Goal: Task Accomplishment & Management: Use online tool/utility

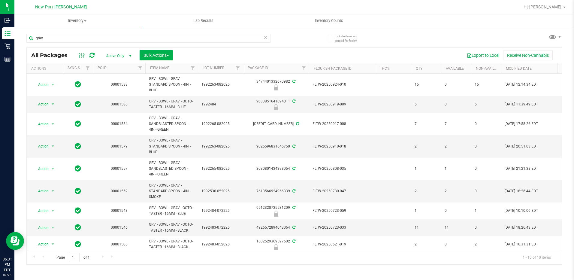
scroll to position [30, 0]
click at [166, 68] on link "Item Name" at bounding box center [159, 68] width 19 height 4
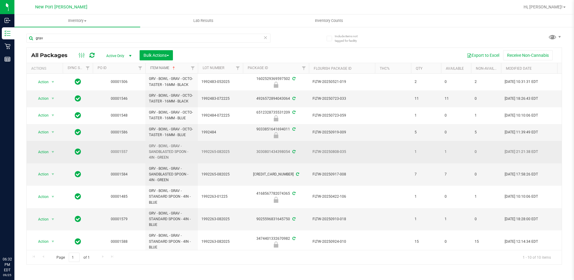
scroll to position [30, 0]
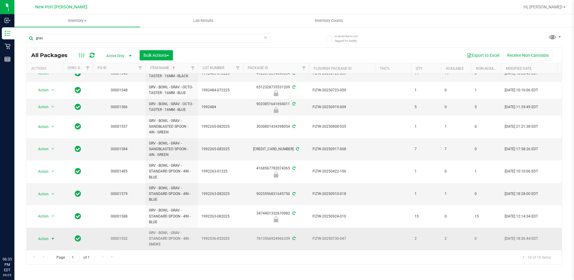
click at [54, 236] on span "select" at bounding box center [52, 238] width 5 height 5
click at [60, 186] on li "Lock package" at bounding box center [56, 188] width 47 height 9
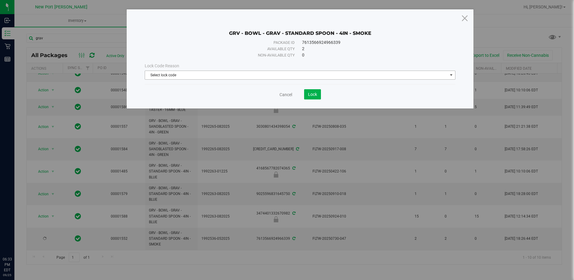
click at [257, 75] on span "Select lock code" at bounding box center [296, 75] width 302 height 8
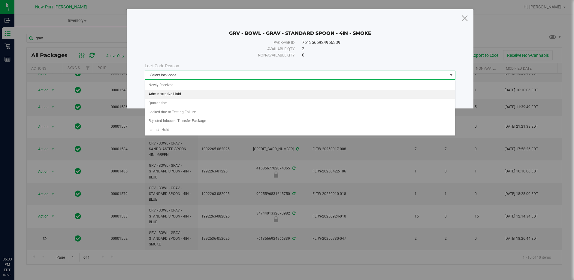
click at [210, 96] on li "Administrative Hold" at bounding box center [300, 94] width 310 height 9
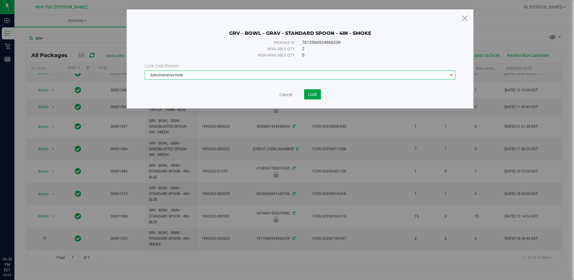
click at [311, 97] on button "Lock" at bounding box center [312, 94] width 17 height 10
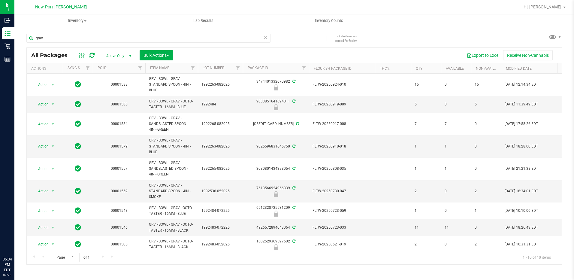
click at [171, 66] on th "Item Name" at bounding box center [171, 68] width 53 height 11
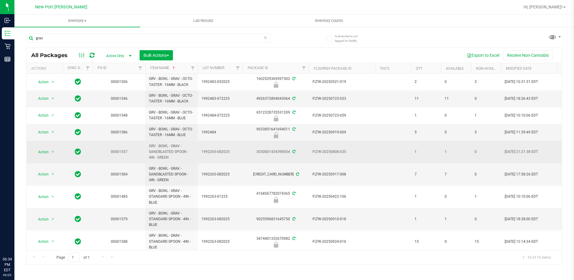
scroll to position [30, 0]
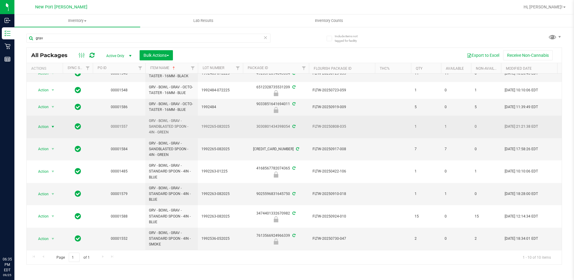
click at [47, 123] on span "Action" at bounding box center [41, 127] width 16 height 8
click at [139, 123] on td "00001557" at bounding box center [119, 127] width 53 height 23
click at [51, 124] on span "select" at bounding box center [52, 126] width 5 height 5
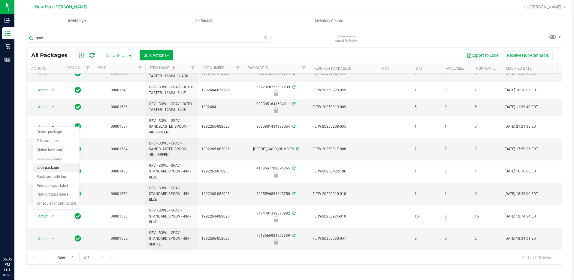
click at [51, 166] on li "Lock package" at bounding box center [56, 167] width 47 height 9
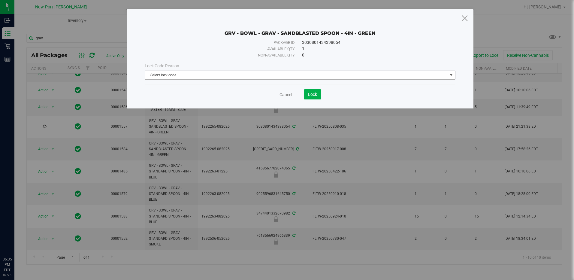
click at [257, 74] on span "Select lock code" at bounding box center [296, 75] width 302 height 8
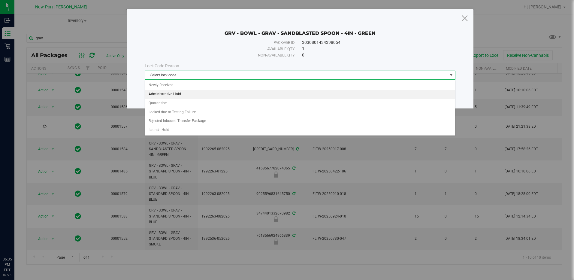
click at [208, 97] on li "Administrative Hold" at bounding box center [300, 94] width 310 height 9
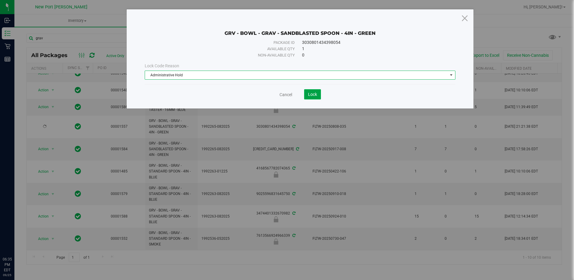
click at [305, 92] on button "Lock" at bounding box center [312, 94] width 17 height 10
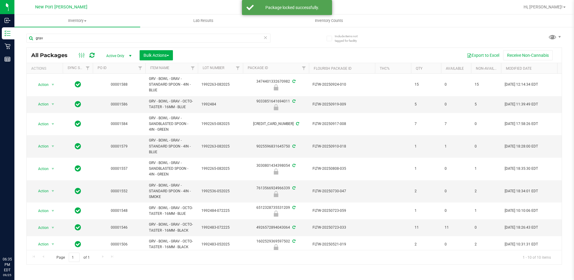
click at [175, 68] on th "Item Name" at bounding box center [171, 68] width 53 height 11
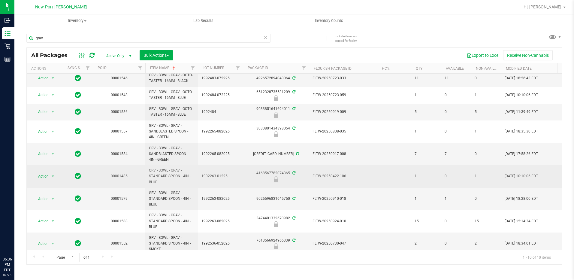
scroll to position [30, 0]
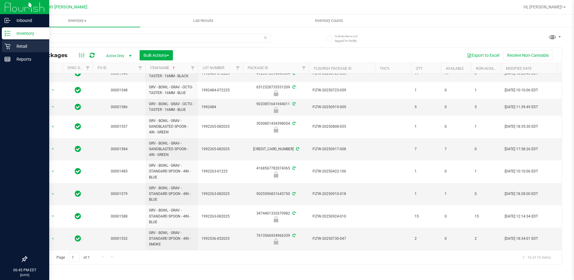
click at [5, 46] on icon at bounding box center [8, 46] width 6 height 6
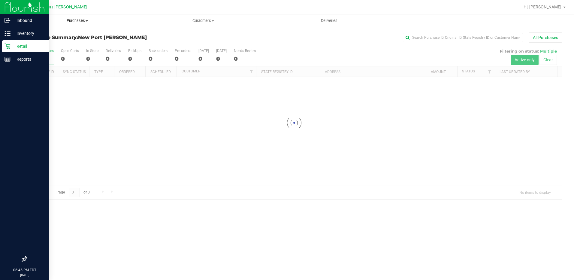
click at [78, 22] on span "Purchases" at bounding box center [77, 20] width 126 height 5
click at [55, 40] on li "Fulfillment" at bounding box center [77, 43] width 126 height 7
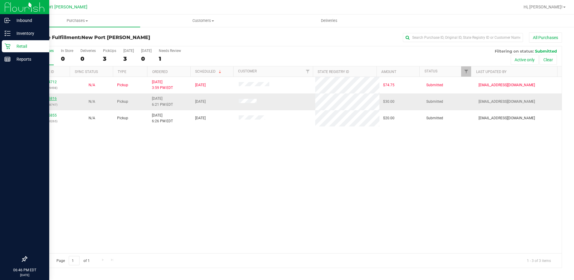
click at [49, 97] on link "12005816" at bounding box center [48, 98] width 17 height 4
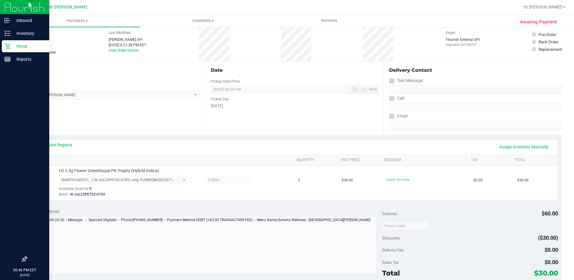
scroll to position [150, 0]
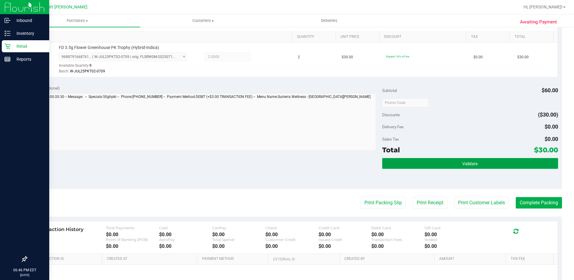
click at [457, 163] on button "Validate" at bounding box center [470, 163] width 176 height 11
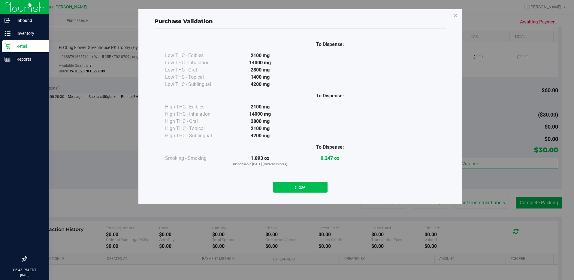
click at [321, 185] on button "Close" at bounding box center [300, 187] width 55 height 11
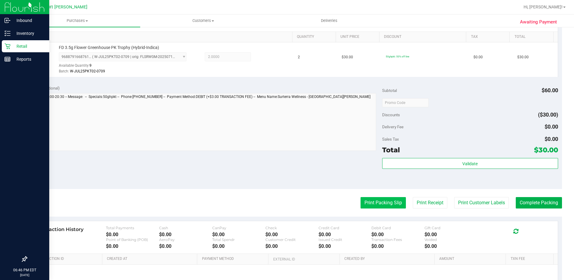
click at [384, 204] on button "Print Packing Slip" at bounding box center [383, 202] width 45 height 11
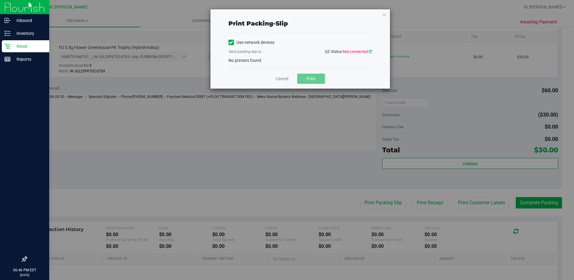
click at [369, 51] on icon at bounding box center [370, 52] width 3 height 4
click at [382, 15] on icon "button" at bounding box center [384, 14] width 4 height 7
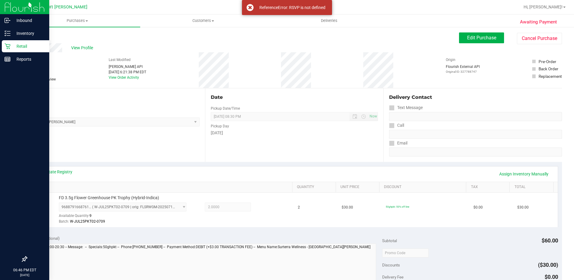
scroll to position [180, 0]
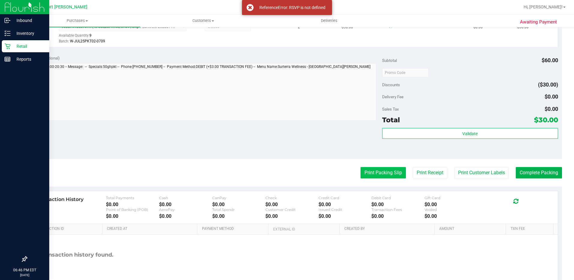
click at [381, 169] on button "Print Packing Slip" at bounding box center [383, 172] width 45 height 11
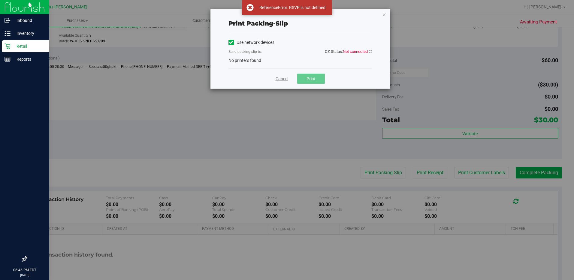
click at [276, 82] on link "Cancel" at bounding box center [282, 79] width 13 height 6
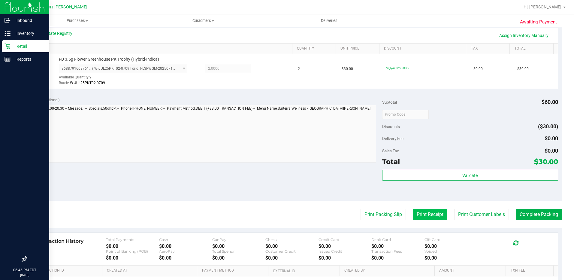
scroll to position [150, 0]
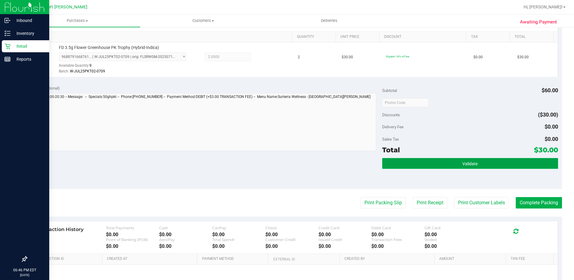
click at [447, 159] on button "Validate" at bounding box center [470, 163] width 176 height 11
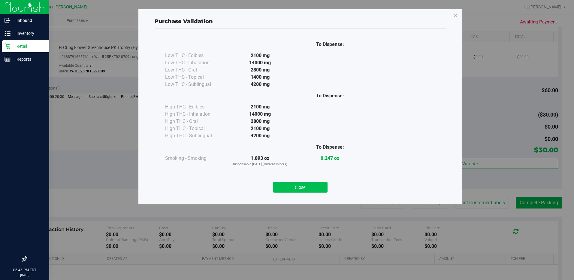
click at [315, 187] on button "Close" at bounding box center [300, 187] width 55 height 11
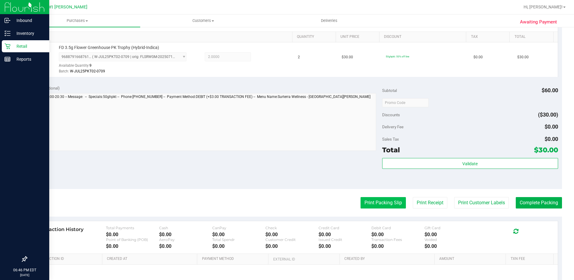
click at [361, 202] on button "Print Packing Slip" at bounding box center [383, 202] width 45 height 11
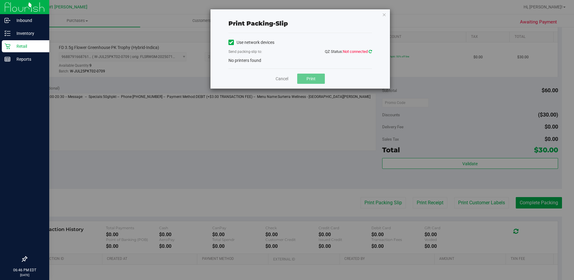
click at [371, 52] on icon at bounding box center [370, 52] width 3 height 4
click at [281, 79] on link "Cancel" at bounding box center [282, 79] width 13 height 6
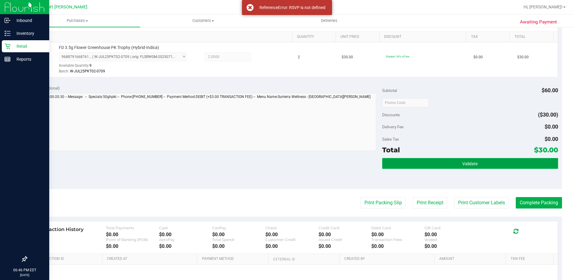
click at [462, 163] on span "Validate" at bounding box center [469, 163] width 15 height 5
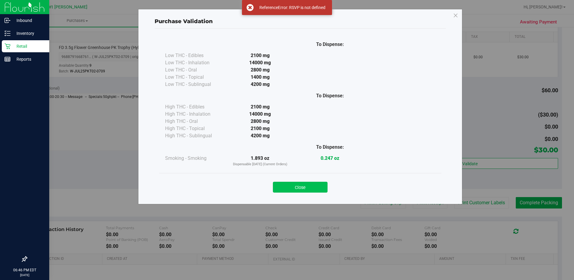
click at [282, 189] on button "Close" at bounding box center [300, 187] width 55 height 11
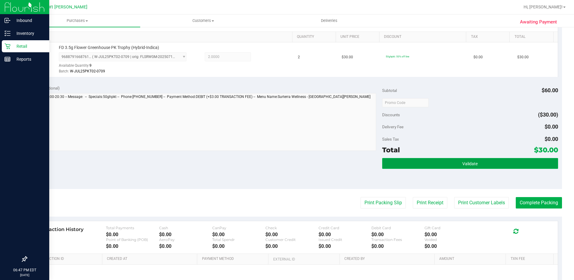
click at [464, 163] on span "Validate" at bounding box center [469, 163] width 15 height 5
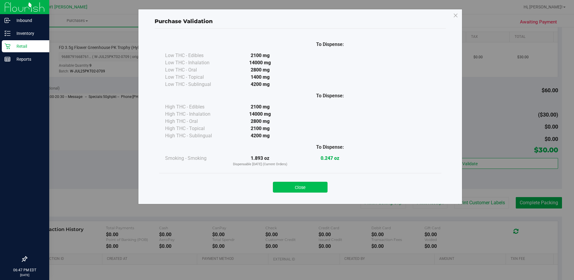
click at [322, 183] on button "Close" at bounding box center [300, 187] width 55 height 11
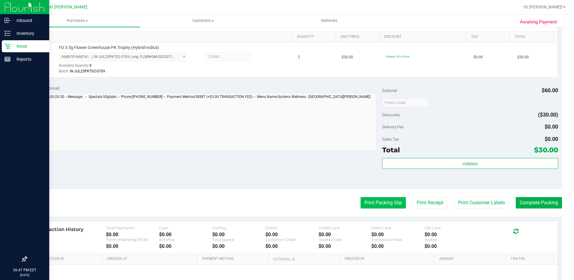
click at [389, 200] on button "Print Packing Slip" at bounding box center [383, 202] width 45 height 11
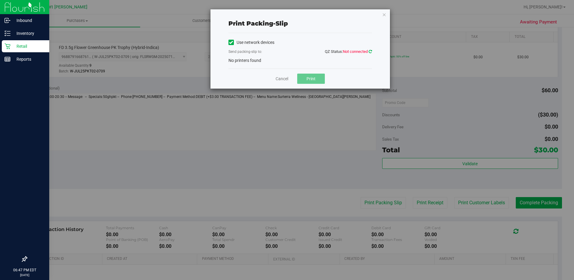
click at [370, 50] on icon at bounding box center [370, 52] width 3 height 4
click at [369, 49] on link at bounding box center [370, 51] width 3 height 5
click at [282, 79] on link "Cancel" at bounding box center [282, 79] width 13 height 6
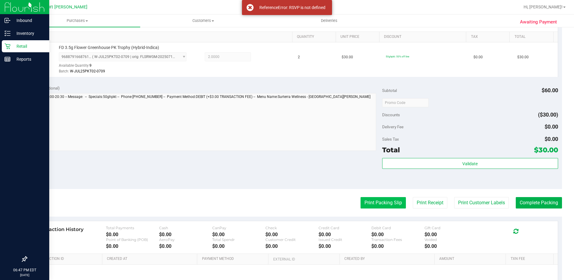
click at [381, 204] on button "Print Packing Slip" at bounding box center [383, 202] width 45 height 11
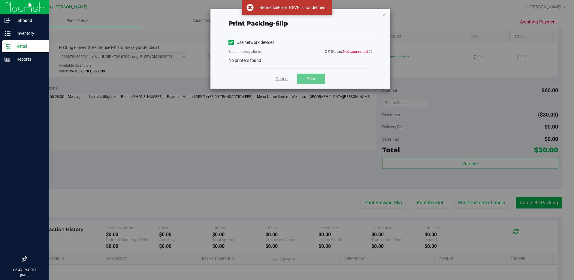
click at [287, 79] on link "Cancel" at bounding box center [282, 79] width 13 height 6
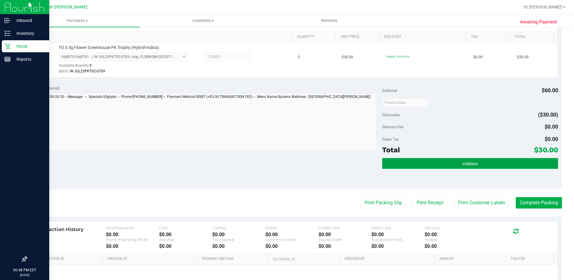
click at [396, 164] on button "Validate" at bounding box center [470, 163] width 176 height 11
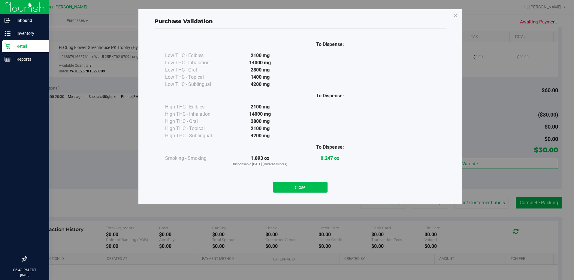
click at [288, 191] on button "Close" at bounding box center [300, 187] width 55 height 11
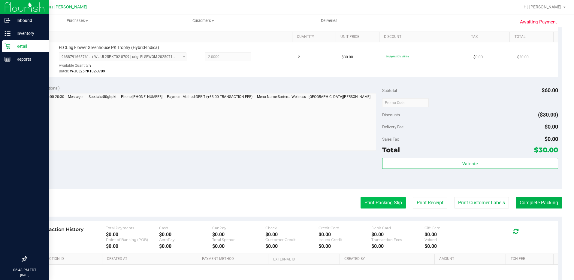
click at [368, 201] on button "Print Packing Slip" at bounding box center [383, 202] width 45 height 11
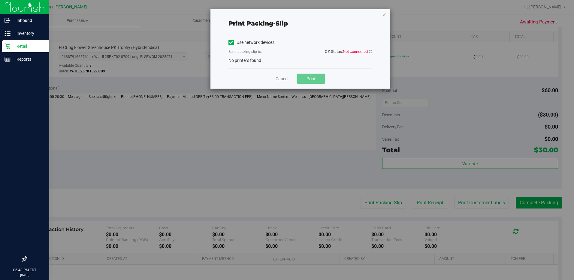
click at [277, 58] on div "Use network devices Send packing-slip to: QZ Status: Not connected No printers …" at bounding box center [301, 51] width 144 height 26
click at [283, 77] on link "Cancel" at bounding box center [282, 79] width 13 height 6
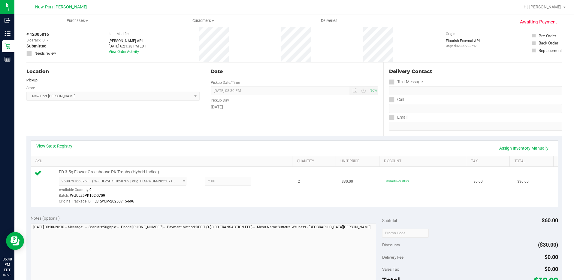
scroll to position [150, 0]
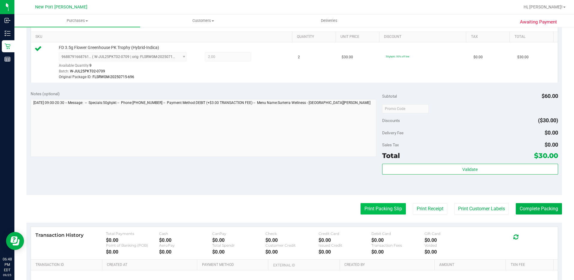
click at [389, 212] on button "Print Packing Slip" at bounding box center [383, 208] width 45 height 11
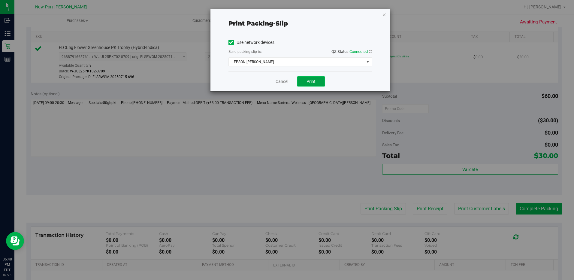
click at [316, 77] on button "Print" at bounding box center [311, 81] width 28 height 10
click at [279, 83] on link "Cancel" at bounding box center [282, 81] width 13 height 6
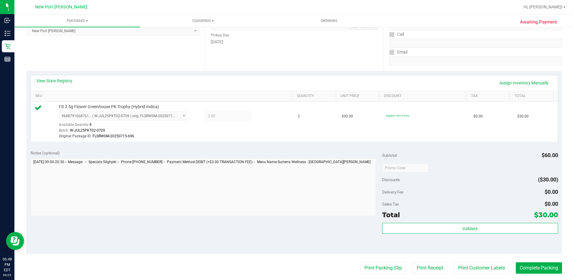
scroll to position [180, 0]
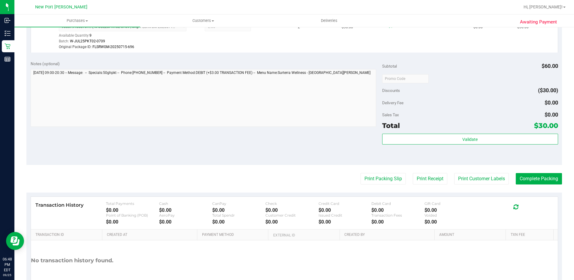
click at [544, 184] on purchase-details "Back Edit Purchase Cancel Purchase View Profile # 12005816 BioTrack ID: - Submi…" at bounding box center [294, 78] width 536 height 453
click at [544, 177] on button "Complete Packing" at bounding box center [539, 178] width 46 height 11
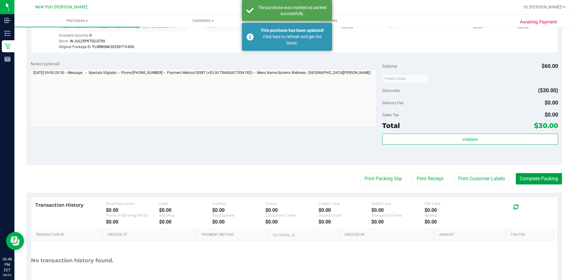
scroll to position [0, 0]
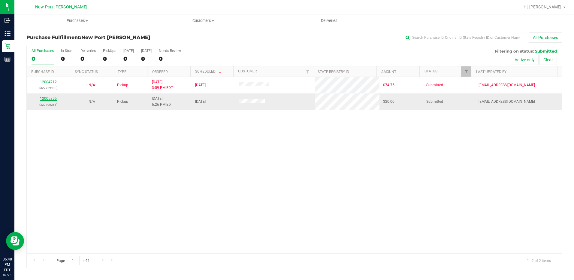
click at [50, 99] on link "12005855" at bounding box center [48, 98] width 17 height 4
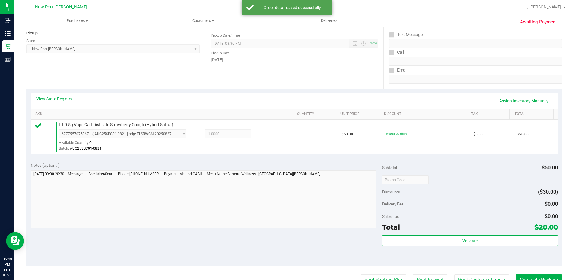
scroll to position [150, 0]
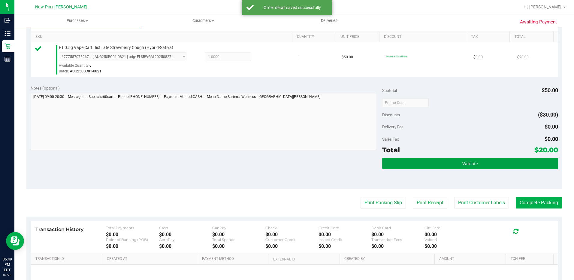
click at [489, 158] on button "Validate" at bounding box center [470, 163] width 176 height 11
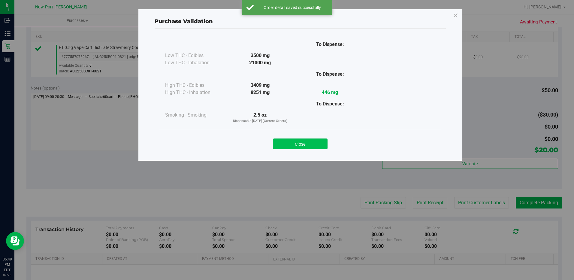
click at [317, 144] on button "Close" at bounding box center [300, 143] width 55 height 11
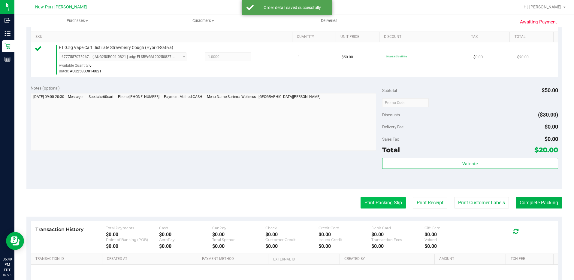
click at [382, 204] on button "Print Packing Slip" at bounding box center [383, 202] width 45 height 11
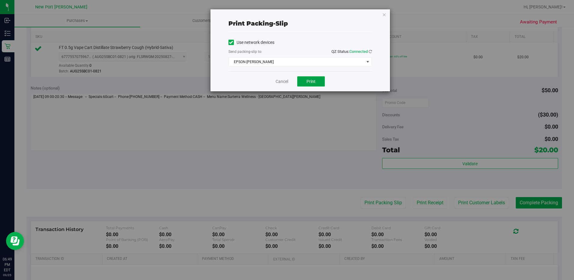
click at [323, 77] on button "Print" at bounding box center [311, 81] width 28 height 10
drag, startPoint x: 276, startPoint y: 78, endPoint x: 278, endPoint y: 83, distance: 5.1
click at [276, 78] on link "Cancel" at bounding box center [282, 81] width 13 height 6
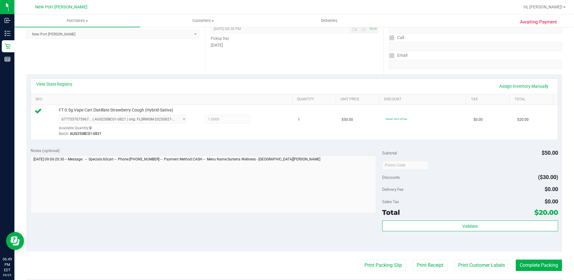
scroll to position [180, 0]
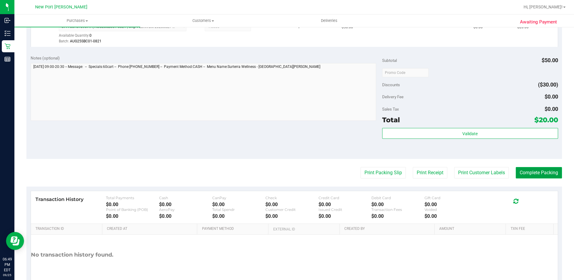
click at [528, 174] on button "Complete Packing" at bounding box center [539, 172] width 46 height 11
